Goal: Transaction & Acquisition: Subscribe to service/newsletter

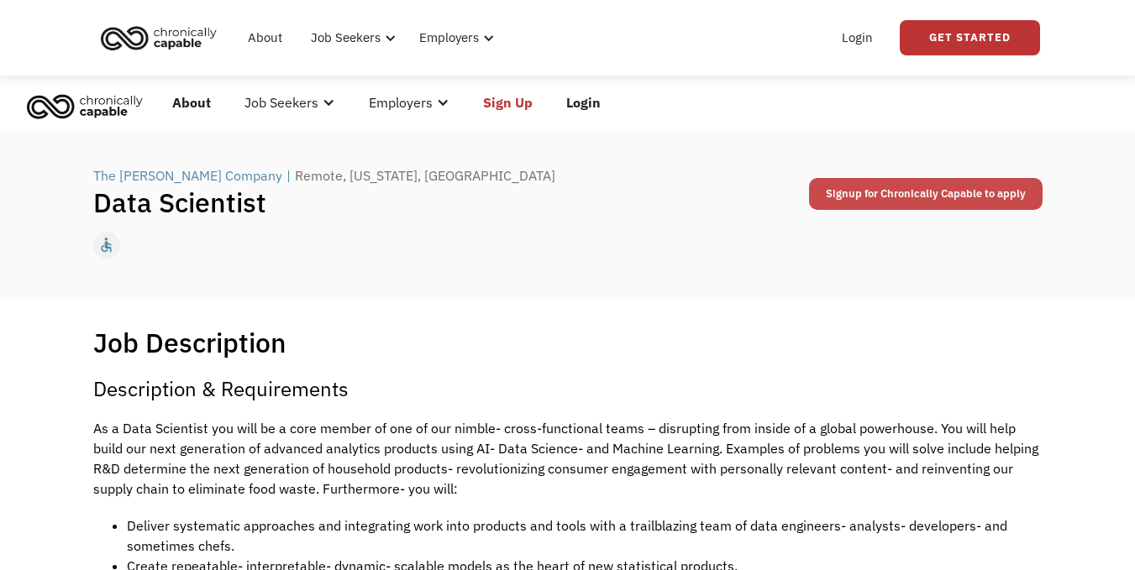
click at [849, 195] on link "Signup for Chronically Capable to apply" at bounding box center [926, 194] width 234 height 32
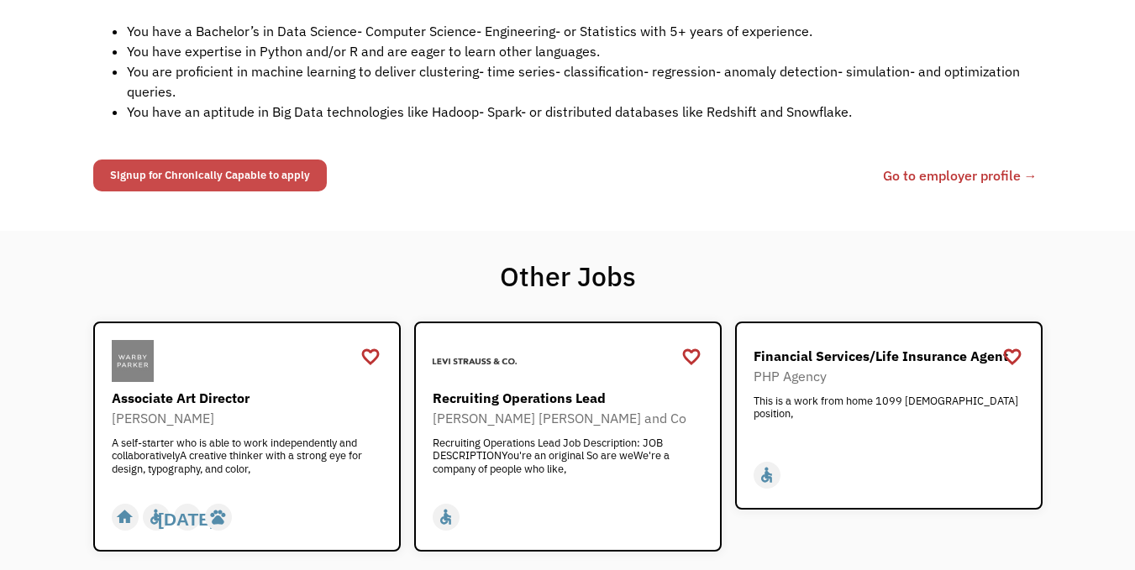
scroll to position [672, 0]
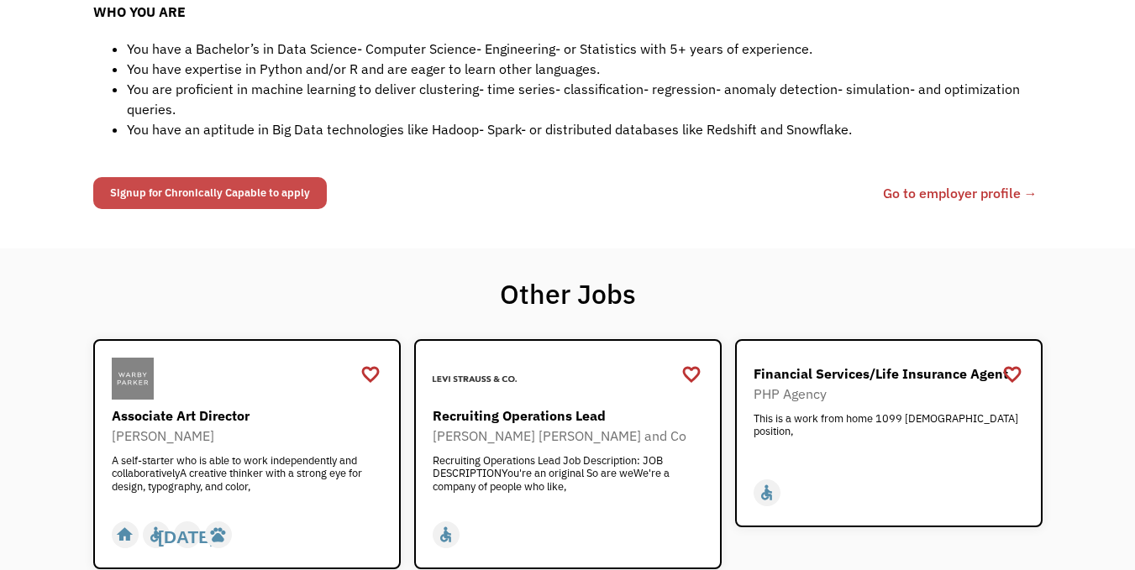
click at [292, 187] on link "Signup for Chronically Capable to apply" at bounding box center [210, 193] width 234 height 32
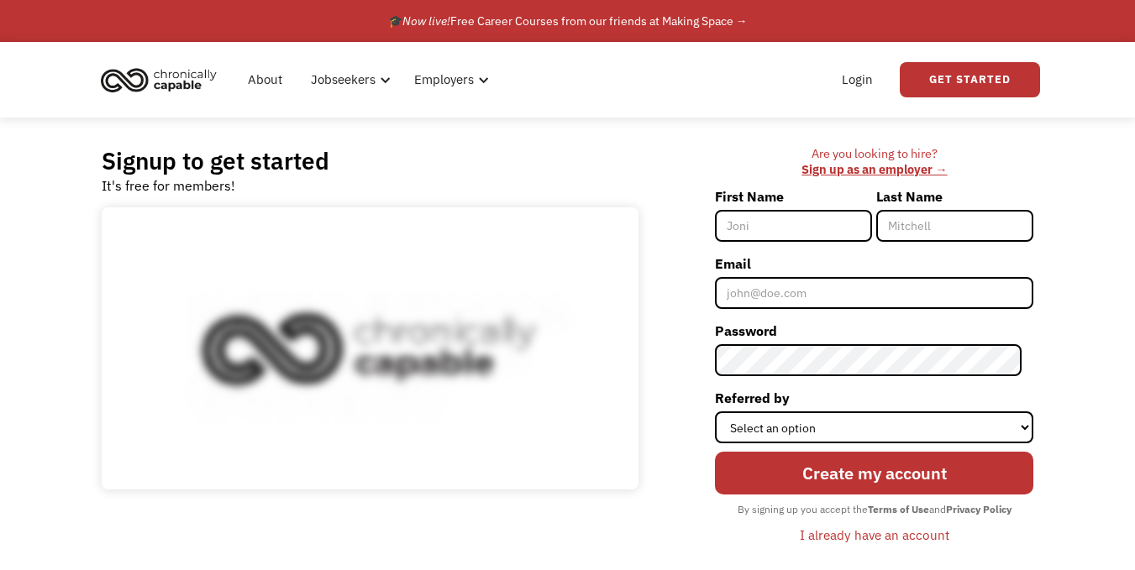
click at [805, 225] on input "First Name" at bounding box center [793, 226] width 157 height 32
type input "[PERSON_NAME]"
type input "Nirmal"
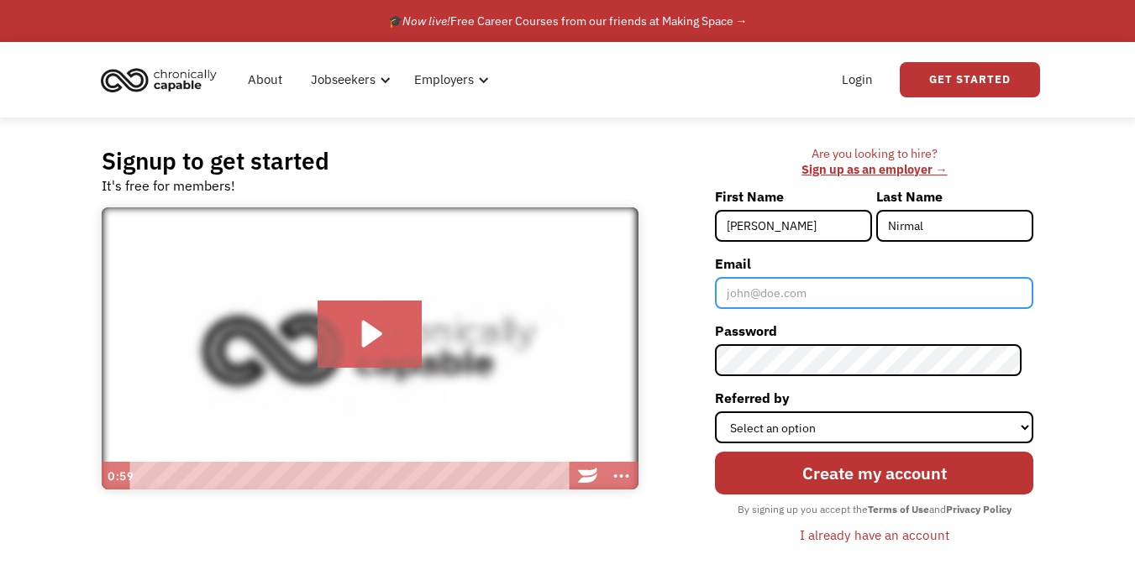
click at [854, 299] on input "Email" at bounding box center [874, 293] width 318 height 32
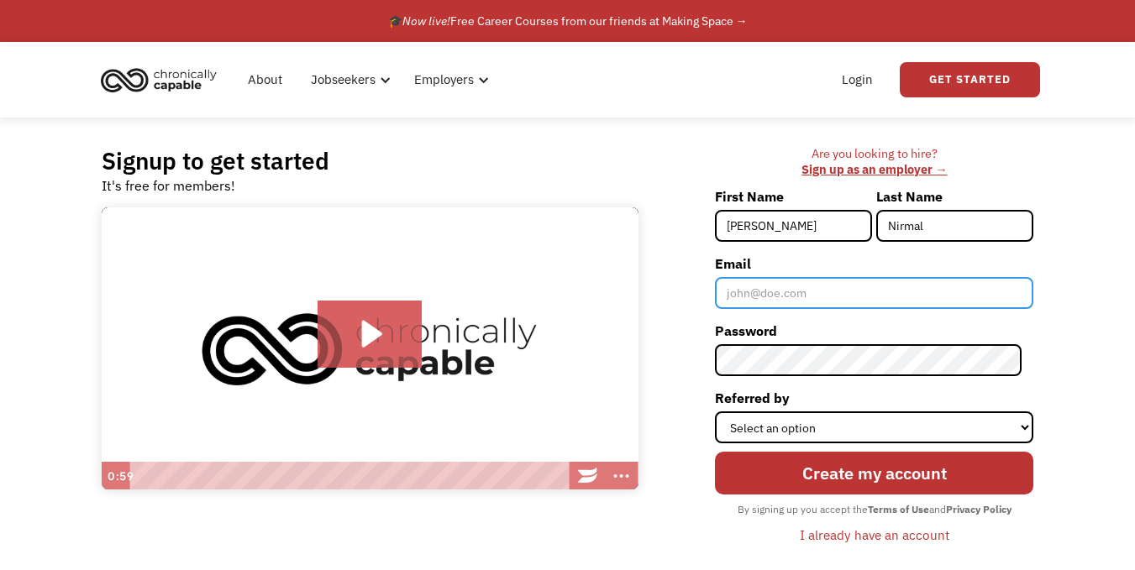
type input "[EMAIL_ADDRESS][DOMAIN_NAME]"
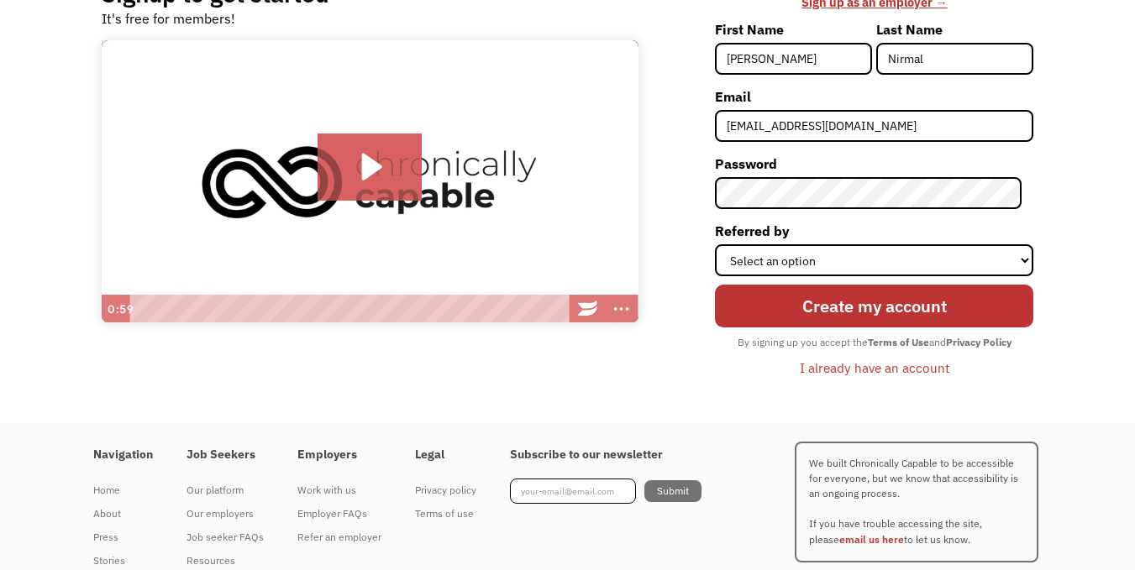
scroll to position [168, 0]
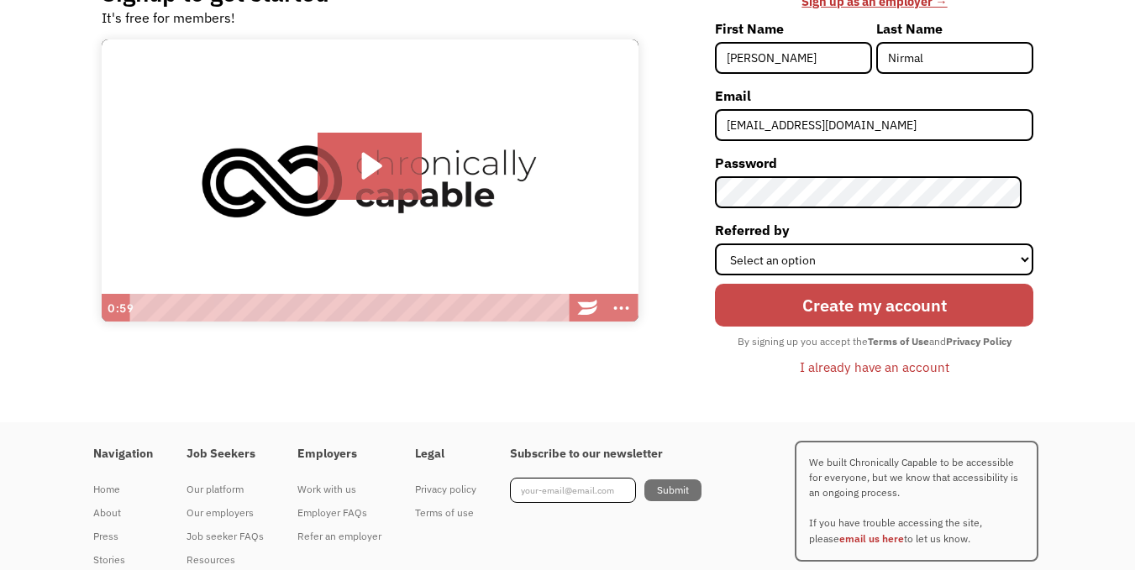
click at [911, 316] on input "Create my account" at bounding box center [874, 305] width 318 height 43
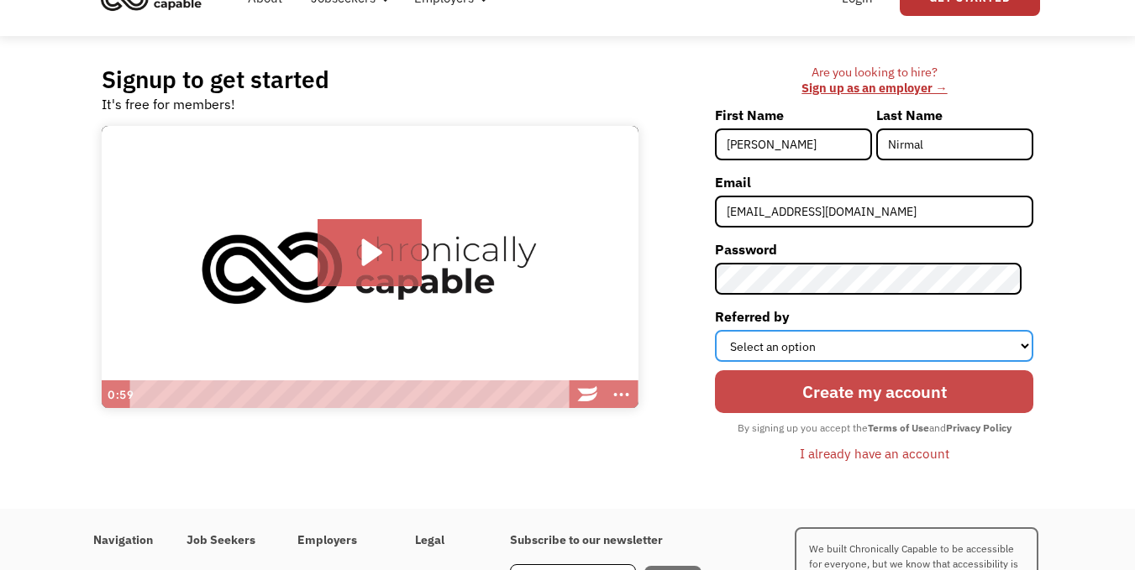
scroll to position [0, 0]
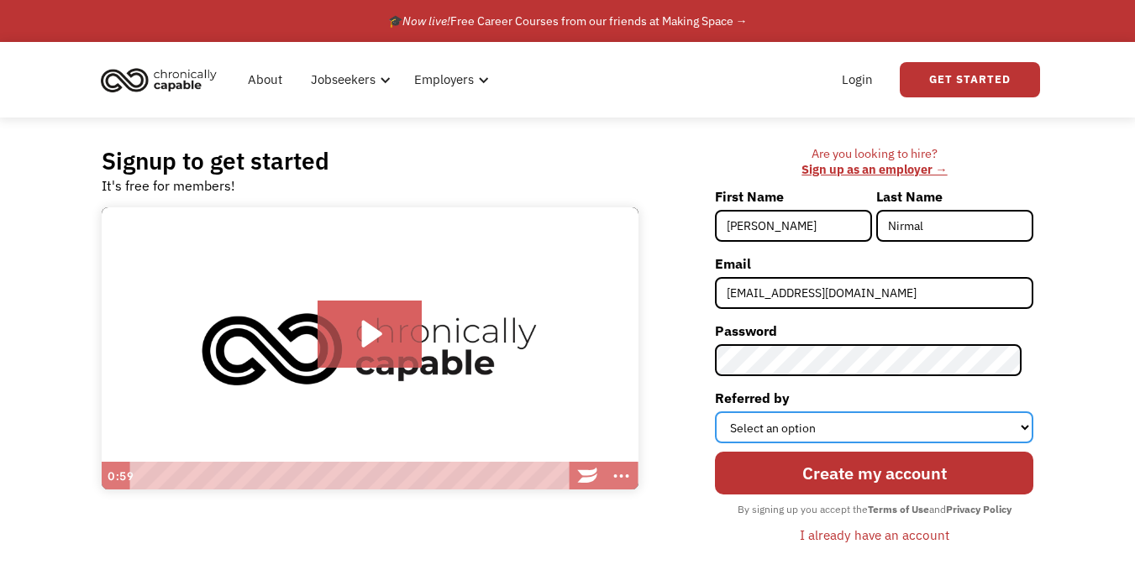
click at [864, 438] on select "Select an option Instagram Facebook Twitter Search Engine News Article Word of …" at bounding box center [874, 428] width 318 height 32
select select "Other"
click at [727, 412] on select "Select an option Instagram Facebook Twitter Search Engine News Article Word of …" at bounding box center [874, 428] width 318 height 32
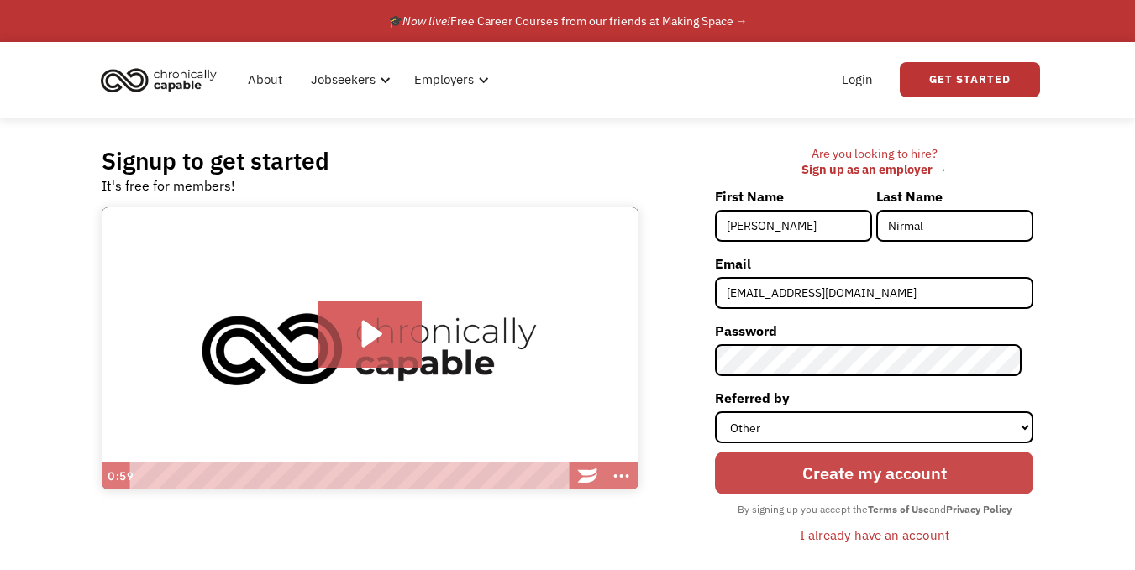
click at [832, 463] on input "Create my account" at bounding box center [874, 473] width 318 height 43
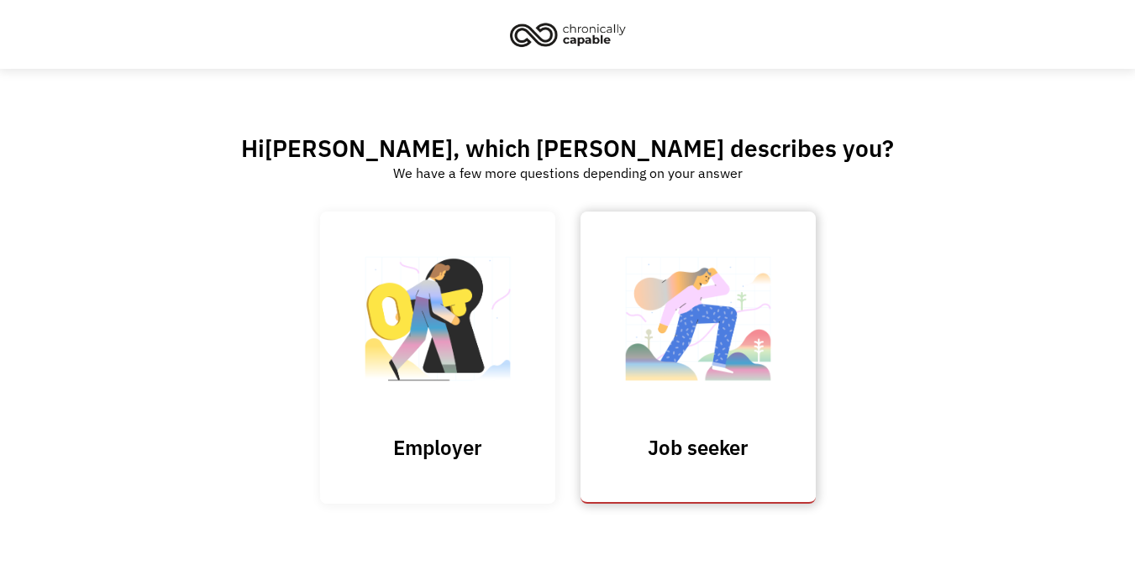
click at [681, 323] on img at bounding box center [698, 327] width 168 height 164
